Goal: Task Accomplishment & Management: Complete application form

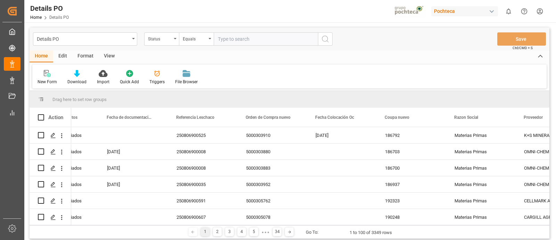
click at [537, 147] on div "OMNI-CHEM 136 LLC" at bounding box center [551, 151] width 70 height 16
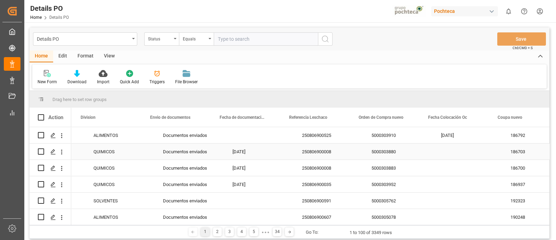
scroll to position [0, 402]
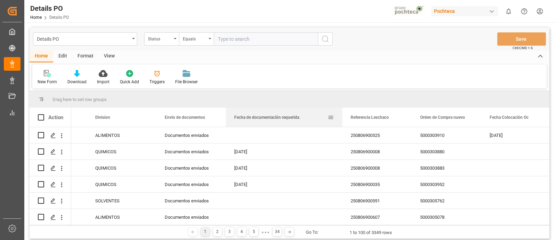
drag, startPoint x: 295, startPoint y: 119, endPoint x: 342, endPoint y: 119, distance: 47.0
click at [342, 119] on div at bounding box center [342, 116] width 3 height 19
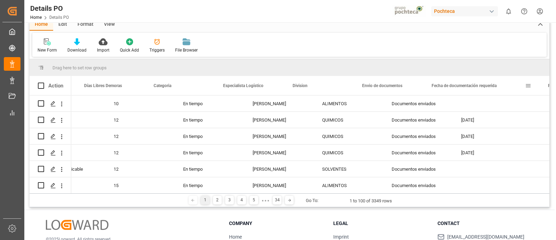
scroll to position [0, 0]
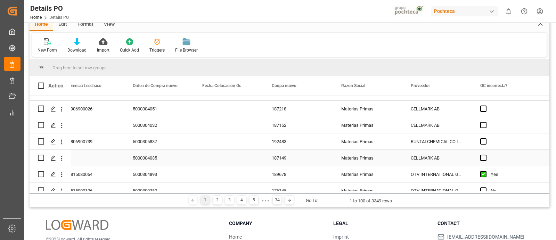
click at [442, 154] on div "CELLMARK AB" at bounding box center [438, 158] width 70 height 16
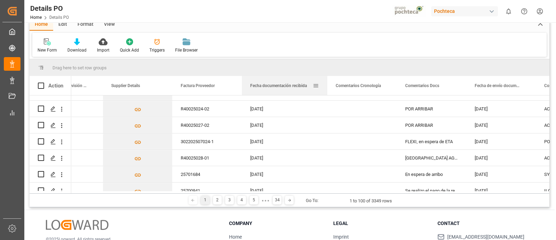
drag, startPoint x: 311, startPoint y: 86, endPoint x: 355, endPoint y: 152, distance: 79.3
click at [329, 93] on div at bounding box center [327, 85] width 3 height 19
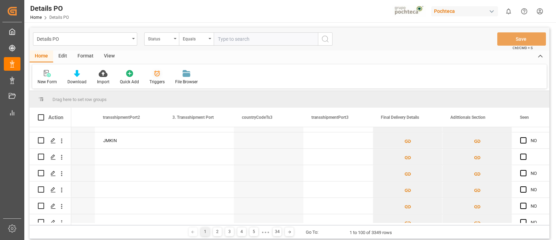
click at [161, 81] on div "Triggers" at bounding box center [157, 82] width 15 height 6
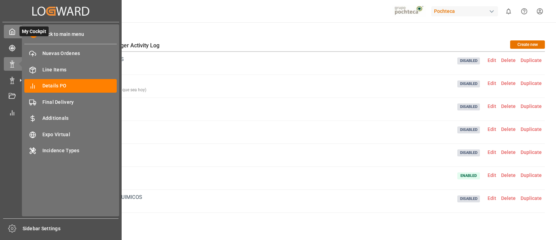
click at [14, 33] on icon at bounding box center [12, 31] width 7 height 7
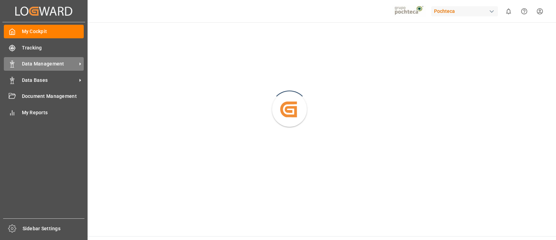
click at [9, 63] on icon at bounding box center [12, 64] width 7 height 7
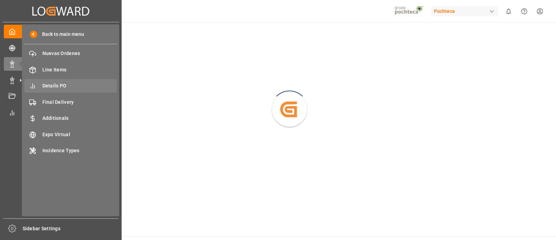
click at [82, 86] on span "Details PO" at bounding box center [79, 85] width 75 height 7
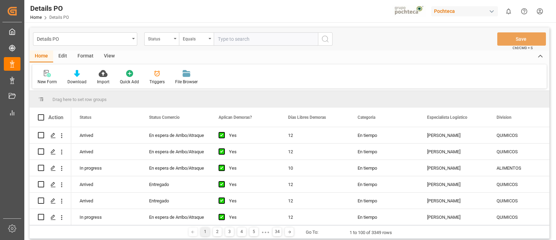
click at [540, 10] on html "Created by potrace 1.15, written by [PERSON_NAME] [DATE]-[DATE] Created by potr…" at bounding box center [278, 120] width 556 height 240
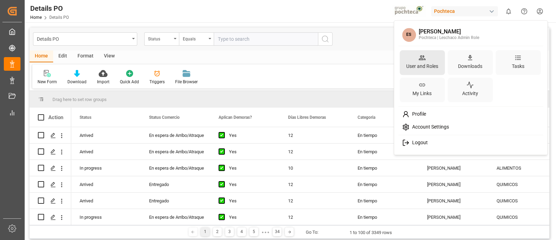
click at [425, 65] on div "User and Roles" at bounding box center [422, 66] width 35 height 10
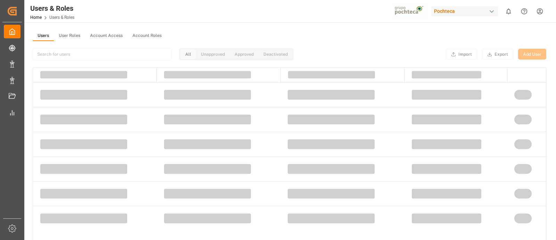
click at [89, 53] on input at bounding box center [102, 54] width 139 height 12
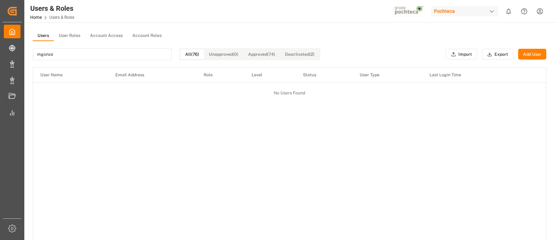
type input "mgonza"
click at [74, 25] on div "Users User Roles Account Access Account Roles mgonza All (76) Unapproved (0) Ap…" at bounding box center [289, 181] width 531 height 319
click at [76, 35] on button "User Roles" at bounding box center [69, 36] width 31 height 10
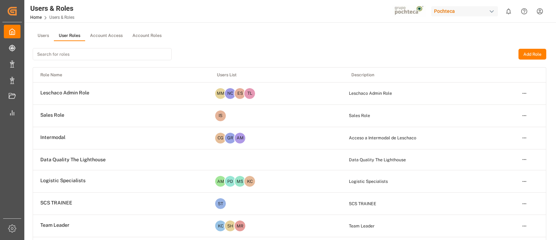
click at [109, 51] on input at bounding box center [102, 54] width 139 height 12
type input "m"
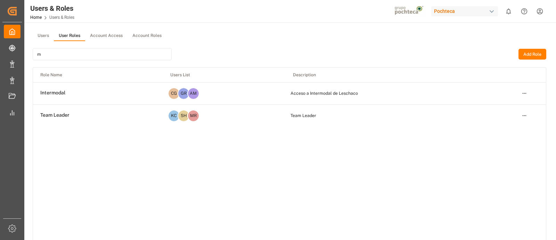
click at [49, 37] on button "Users" at bounding box center [43, 36] width 21 height 10
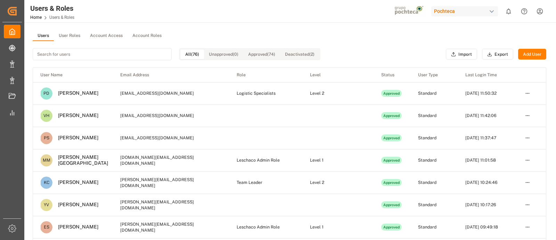
click at [527, 54] on button "Add User" at bounding box center [533, 54] width 28 height 11
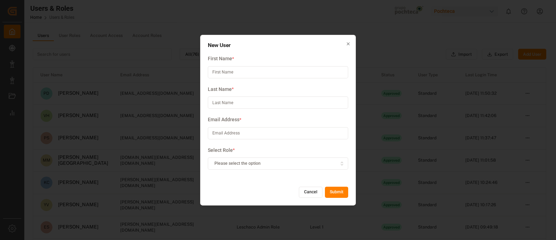
click at [250, 162] on span "Please select the option" at bounding box center [238, 163] width 46 height 6
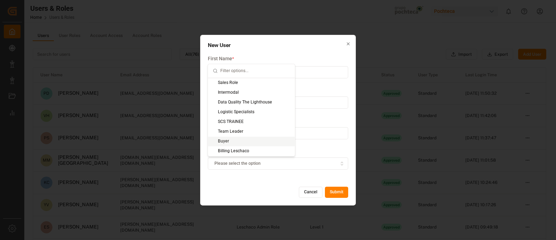
click at [232, 141] on div "Buyer" at bounding box center [251, 141] width 87 height 10
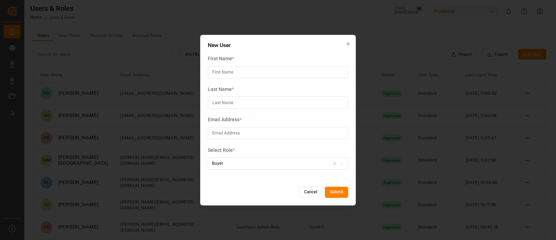
click at [342, 163] on icon "button" at bounding box center [342, 163] width 5 height 4
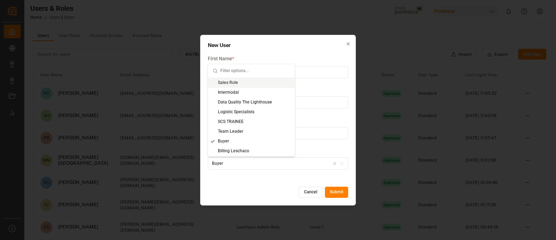
click at [305, 70] on input at bounding box center [278, 72] width 141 height 12
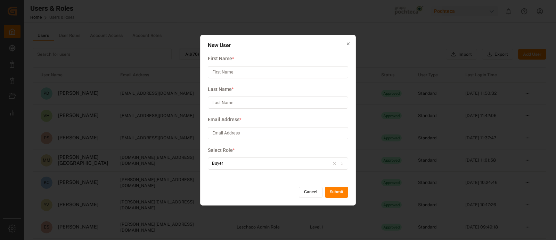
click at [305, 70] on input at bounding box center [278, 72] width 141 height 12
type input "Mario"
click at [275, 104] on input at bounding box center [278, 102] width 141 height 12
type input "[PERSON_NAME]"
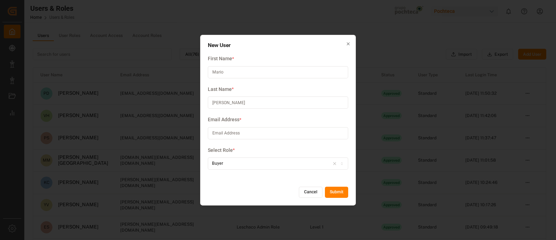
click at [252, 128] on input at bounding box center [278, 133] width 141 height 12
type input ","
type input "[EMAIL_ADDRESS][DOMAIN_NAME]"
click at [335, 188] on button "Submit" at bounding box center [336, 191] width 23 height 11
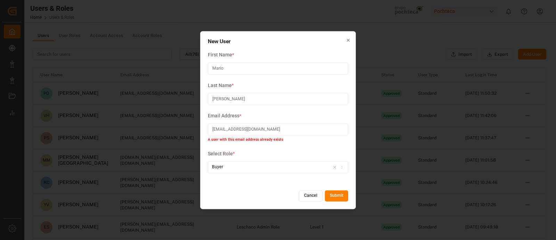
click at [275, 131] on input "[EMAIL_ADDRESS][DOMAIN_NAME]" at bounding box center [278, 129] width 141 height 12
click at [310, 196] on button "Cancel" at bounding box center [311, 195] width 24 height 11
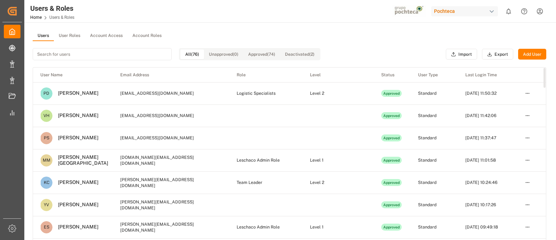
click at [75, 35] on button "User Roles" at bounding box center [69, 36] width 31 height 10
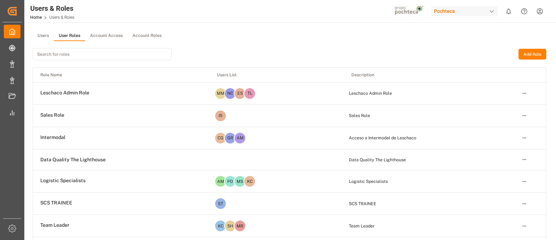
click at [86, 54] on input at bounding box center [102, 54] width 139 height 12
paste input "[EMAIL_ADDRESS][DOMAIN_NAME]"
type input "[EMAIL_ADDRESS][DOMAIN_NAME]"
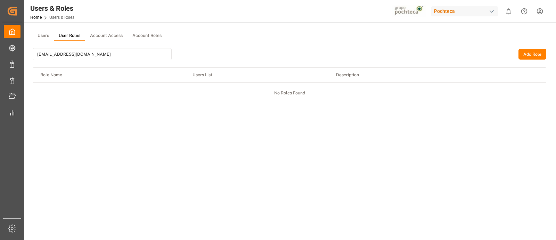
drag, startPoint x: 105, startPoint y: 54, endPoint x: 33, endPoint y: 53, distance: 71.3
click at [33, 53] on input "[EMAIL_ADDRESS][DOMAIN_NAME]" at bounding box center [102, 54] width 139 height 12
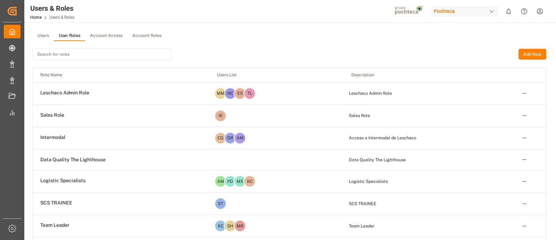
click at [40, 39] on button "Users" at bounding box center [43, 36] width 21 height 10
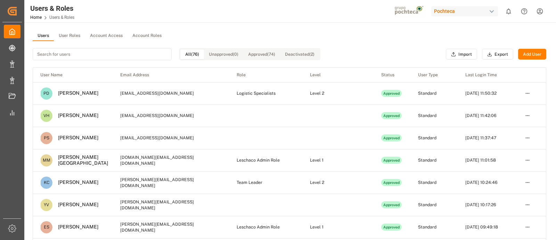
click at [71, 54] on input at bounding box center [102, 54] width 139 height 12
paste input "[EMAIL_ADDRESS][DOMAIN_NAME]"
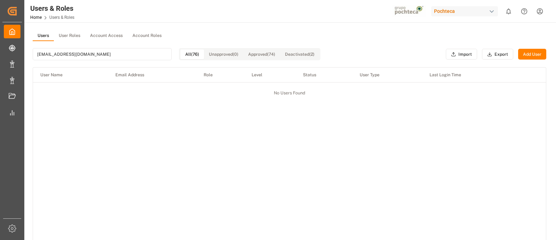
click at [130, 51] on input "[EMAIL_ADDRESS][DOMAIN_NAME]" at bounding box center [102, 54] width 139 height 12
type input "[EMAIL_ADDRESS][DOMAIN_NAME]"
click at [534, 53] on button "Add User" at bounding box center [533, 54] width 28 height 11
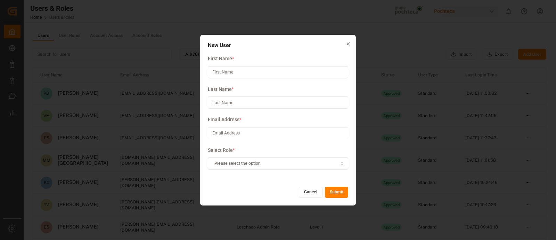
click at [288, 131] on input at bounding box center [278, 133] width 141 height 12
paste input "[EMAIL_ADDRESS][DOMAIN_NAME]"
click at [288, 131] on input "[EMAIL_ADDRESS][DOMAIN_NAME]" at bounding box center [278, 133] width 141 height 12
type input "[EMAIL_ADDRESS][DOMAIN_NAME]"
click at [247, 70] on input at bounding box center [278, 72] width 141 height 12
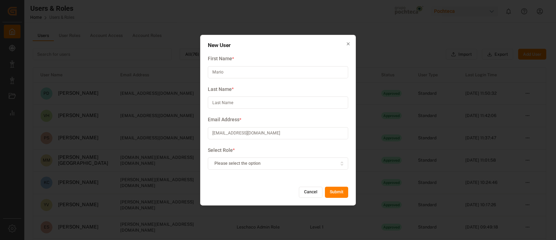
type input "Mario"
click at [245, 99] on input at bounding box center [278, 102] width 141 height 12
type input "[PERSON_NAME]"
click at [256, 164] on span "Please select the option" at bounding box center [238, 163] width 46 height 6
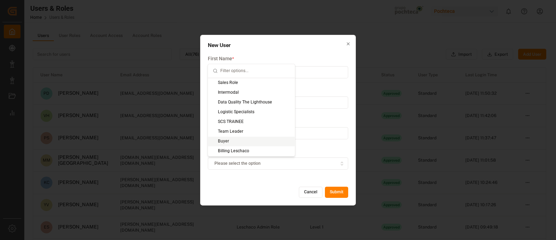
click at [234, 142] on div "Buyer" at bounding box center [251, 141] width 87 height 10
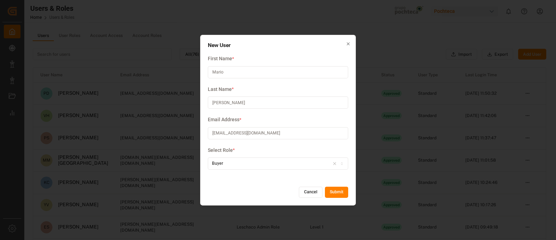
click at [339, 190] on button "Submit" at bounding box center [336, 191] width 23 height 11
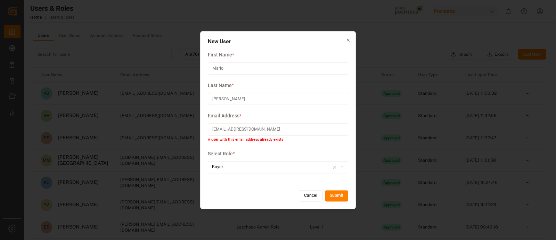
click at [352, 79] on div "New User First Name * [PERSON_NAME] Last Name * [PERSON_NAME] Email Address * […" at bounding box center [278, 120] width 156 height 178
click at [327, 82] on label "Last Name *" at bounding box center [278, 85] width 141 height 7
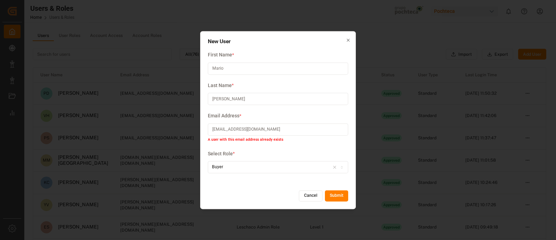
click at [327, 82] on label "Last Name *" at bounding box center [278, 85] width 141 height 7
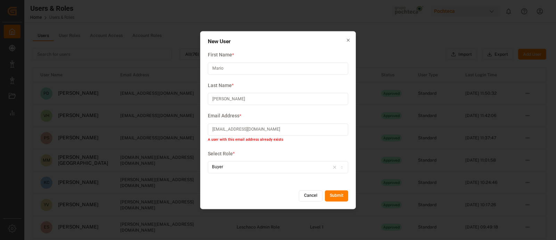
click at [327, 82] on label "Last Name *" at bounding box center [278, 85] width 141 height 7
click at [353, 39] on div "New User First Name * [PERSON_NAME] Last Name * [PERSON_NAME] Email Address * […" at bounding box center [278, 120] width 156 height 178
click at [351, 39] on div "New User First Name * [PERSON_NAME] Last Name * [PERSON_NAME] Email Address * […" at bounding box center [278, 120] width 156 height 178
click at [304, 195] on button "Cancel" at bounding box center [311, 195] width 24 height 11
